Goal: Check status

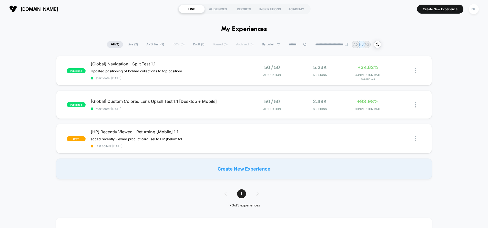
click at [359, 17] on div "vintageframescompany.com https://www.vintageframescompany.com LIVE AUDIENCES RE…" at bounding box center [244, 9] width 488 height 18
